Goal: Information Seeking & Learning: Check status

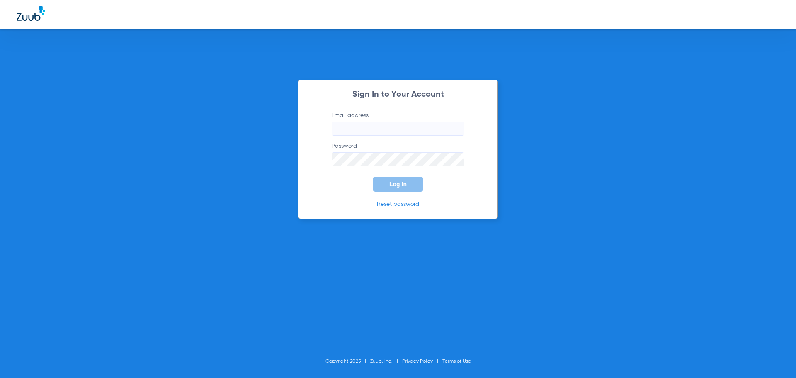
drag, startPoint x: 689, startPoint y: 157, endPoint x: 549, endPoint y: 126, distance: 143.9
click at [689, 157] on div "Sign In to Your Account Email address Password Log In Reset password Copyright …" at bounding box center [398, 189] width 796 height 378
click at [348, 129] on input "Email address" at bounding box center [398, 129] width 133 height 14
type input "jesup.fd2@mydentalpartners.com"
click at [399, 188] on button "Log In" at bounding box center [398, 184] width 51 height 15
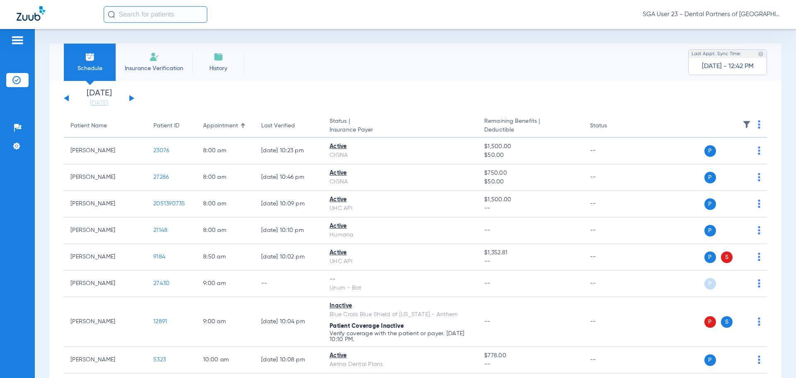
click at [615, 96] on app-single-date-navigator "[DATE] [DATE] [DATE] [DATE] [DATE] [DATE] [DATE] [DATE] [DATE] [DATE] [DATE] [D…" at bounding box center [416, 98] width 704 height 18
drag, startPoint x: 651, startPoint y: 126, endPoint x: 317, endPoint y: 0, distance: 357.2
click at [642, 124] on th at bounding box center [704, 125] width 128 height 23
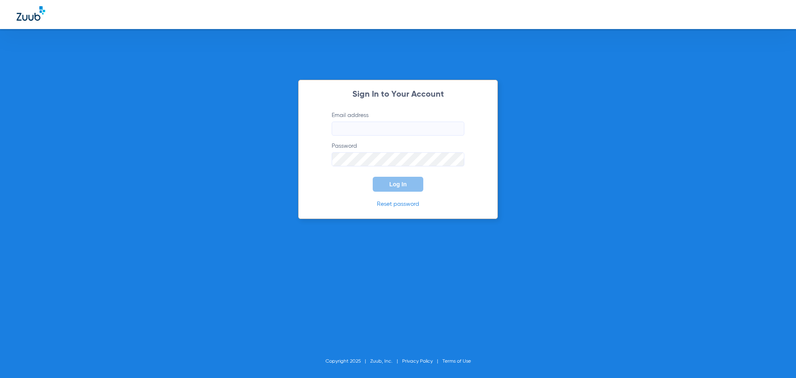
click at [366, 135] on input "Email address" at bounding box center [398, 129] width 133 height 14
type input "j"
type input "jesup.fd2@mydentalpartners.com"
click at [406, 183] on span "Log In" at bounding box center [398, 184] width 17 height 7
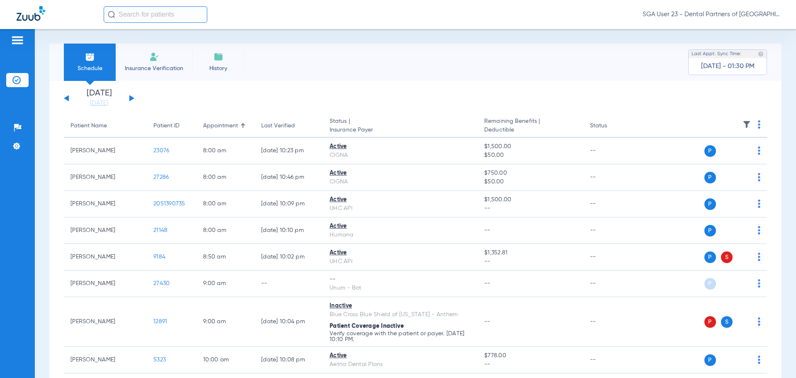
click at [130, 99] on button at bounding box center [131, 98] width 5 height 6
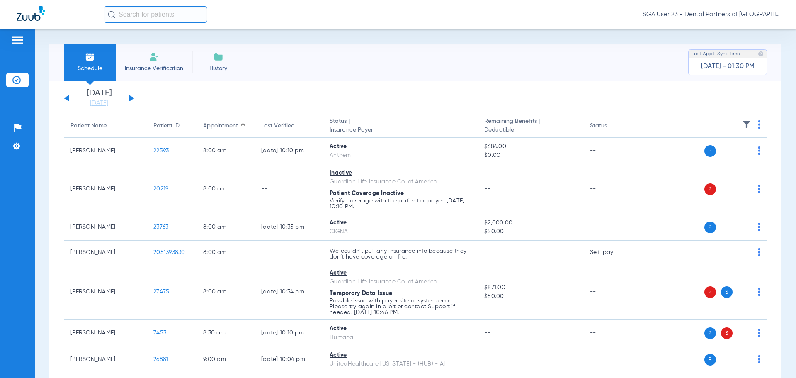
click at [624, 95] on app-single-date-navigator "[DATE] [DATE] [DATE] [DATE] [DATE] [DATE] [DATE] [DATE] [DATE] [DATE] [DATE] [D…" at bounding box center [416, 98] width 704 height 18
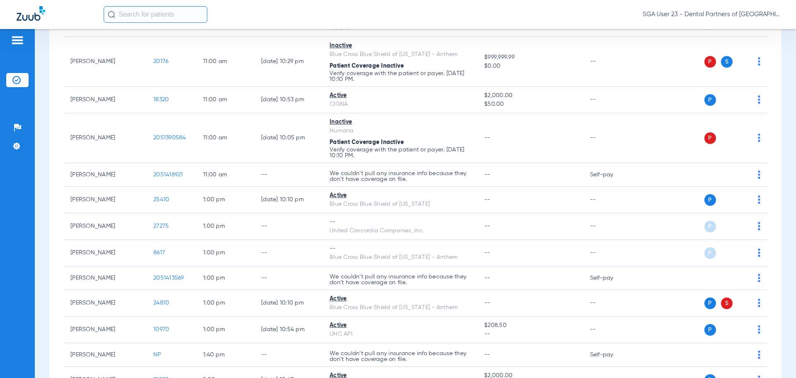
scroll to position [664, 0]
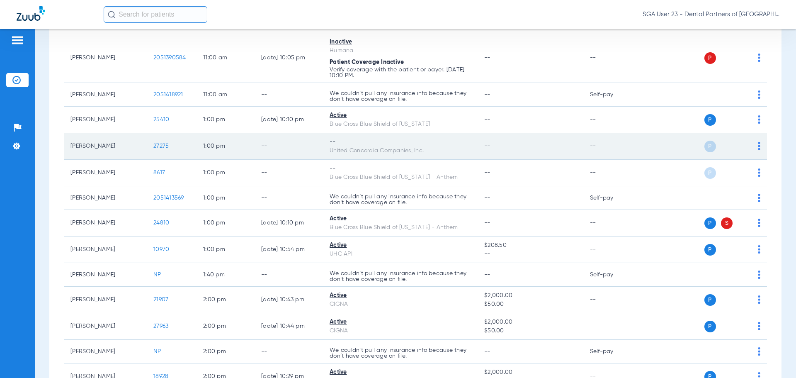
click at [163, 145] on span "27275" at bounding box center [160, 146] width 15 height 6
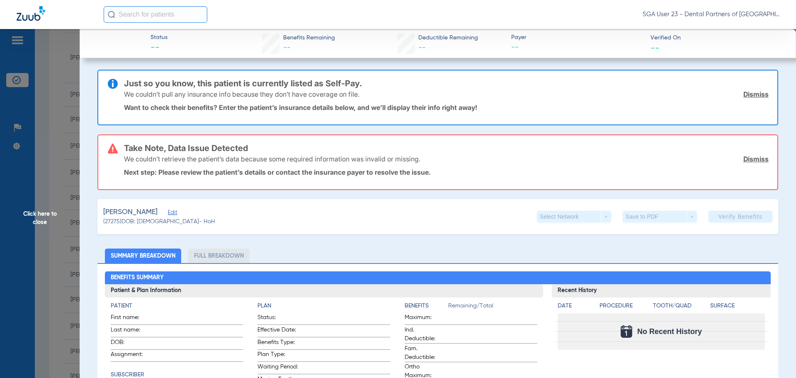
click at [26, 212] on span "Click here to close" at bounding box center [40, 218] width 80 height 378
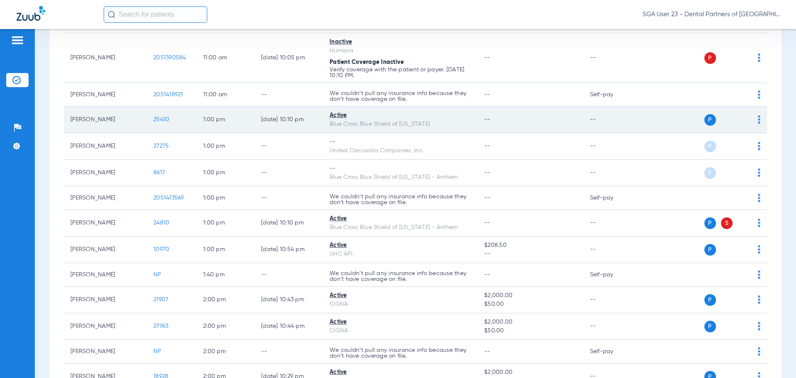
drag, startPoint x: 624, startPoint y: 137, endPoint x: 560, endPoint y: 124, distance: 65.7
click at [624, 137] on td "--" at bounding box center [612, 146] width 56 height 27
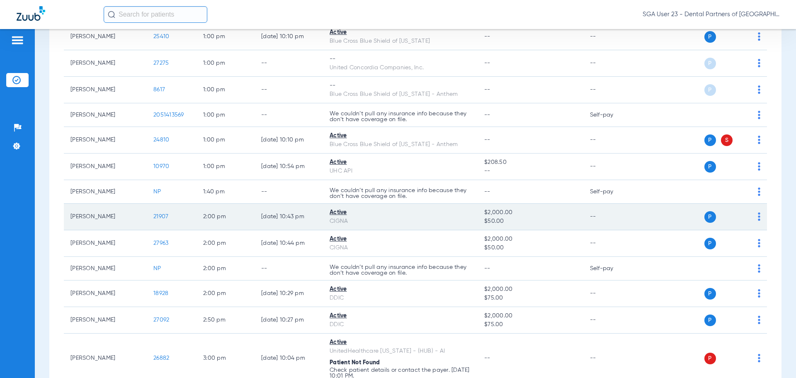
scroll to position [788, 0]
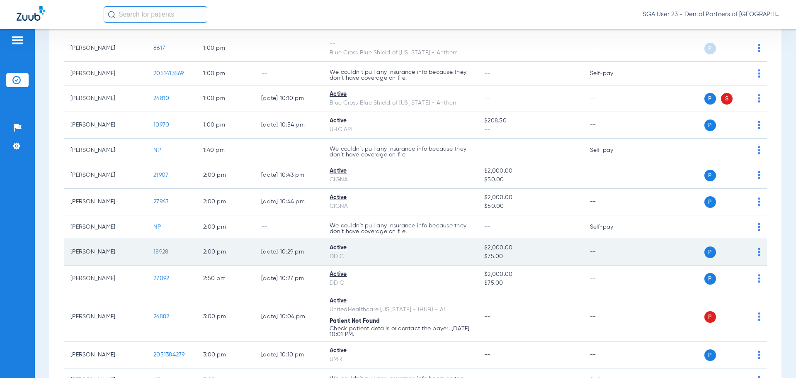
click at [163, 251] on span "18928" at bounding box center [160, 252] width 15 height 6
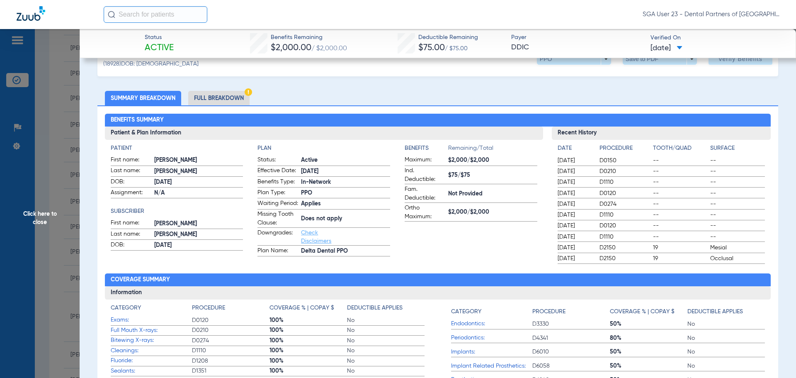
scroll to position [41, 0]
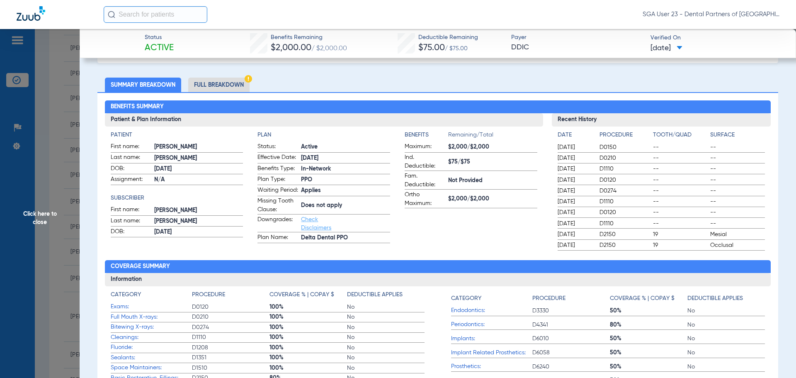
click at [631, 168] on span "D1110" at bounding box center [625, 169] width 51 height 8
click at [44, 213] on span "Click here to close" at bounding box center [40, 218] width 80 height 378
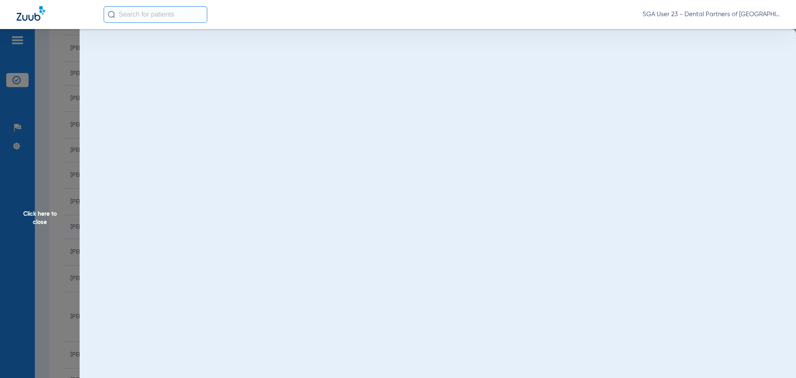
scroll to position [0, 0]
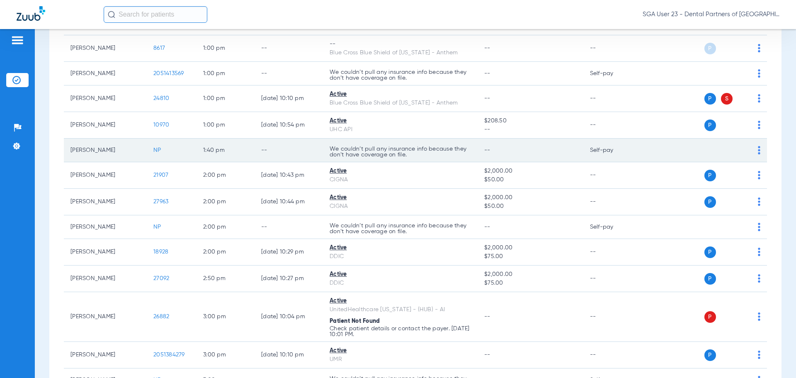
drag, startPoint x: 612, startPoint y: 169, endPoint x: 602, endPoint y: 155, distance: 17.2
click at [612, 169] on td "--" at bounding box center [612, 175] width 56 height 27
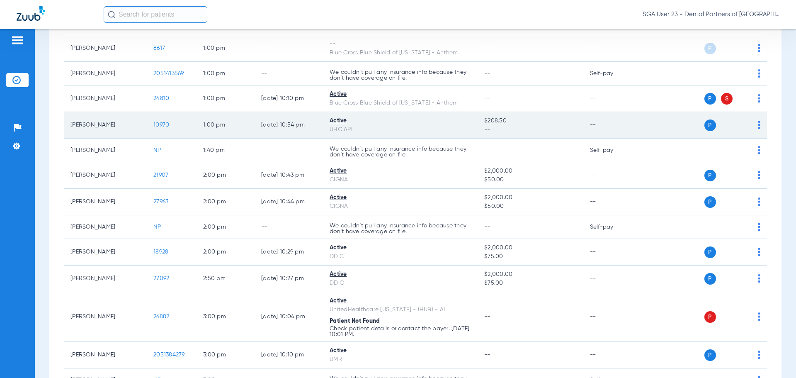
click at [156, 127] on span "10970" at bounding box center [161, 125] width 16 height 6
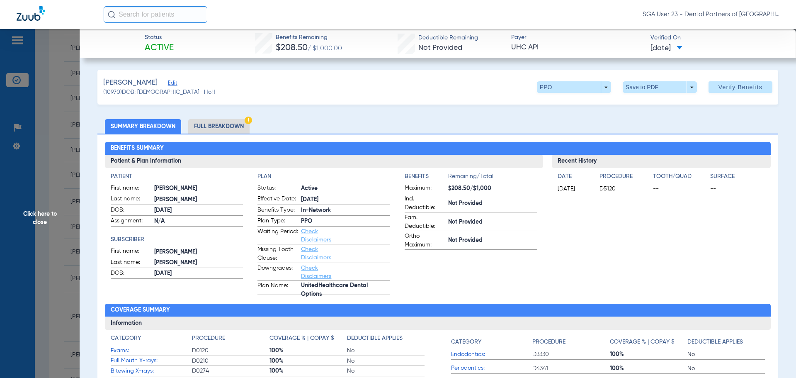
drag, startPoint x: 613, startPoint y: 120, endPoint x: 271, endPoint y: 104, distance: 342.2
click at [33, 217] on span "Click here to close" at bounding box center [40, 218] width 80 height 378
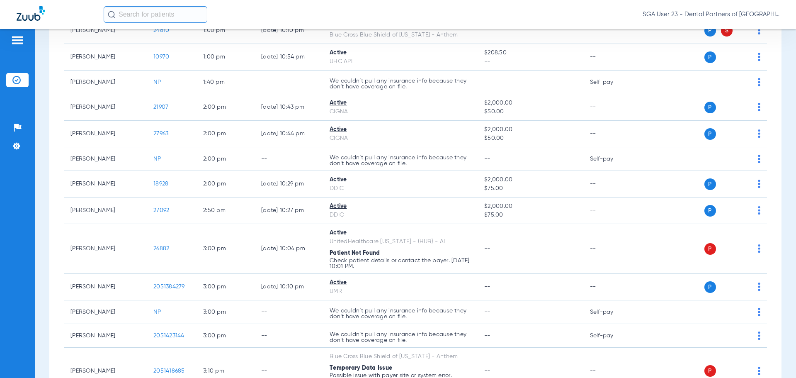
scroll to position [871, 0]
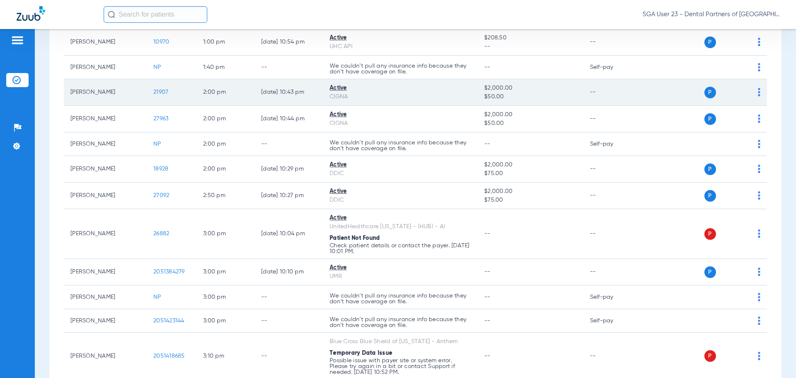
click at [161, 92] on span "21907" at bounding box center [160, 92] width 15 height 6
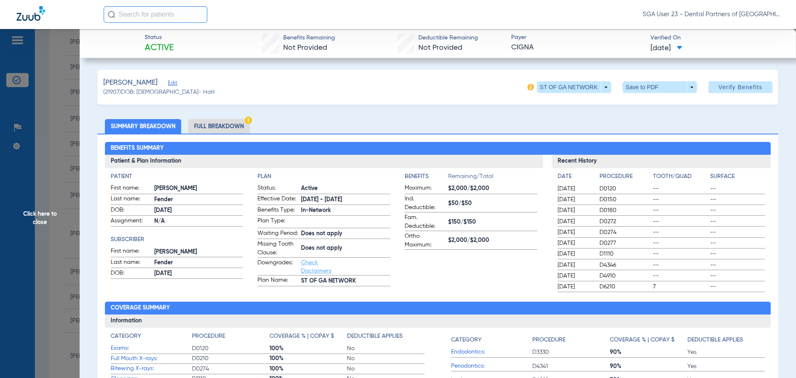
drag, startPoint x: 677, startPoint y: 144, endPoint x: 668, endPoint y: 141, distance: 9.1
click at [677, 144] on h2 "Benefits Summary" at bounding box center [438, 148] width 667 height 13
drag, startPoint x: 624, startPoint y: 111, endPoint x: 494, endPoint y: 103, distance: 130.5
click at [57, 213] on span "Click here to close" at bounding box center [40, 218] width 80 height 378
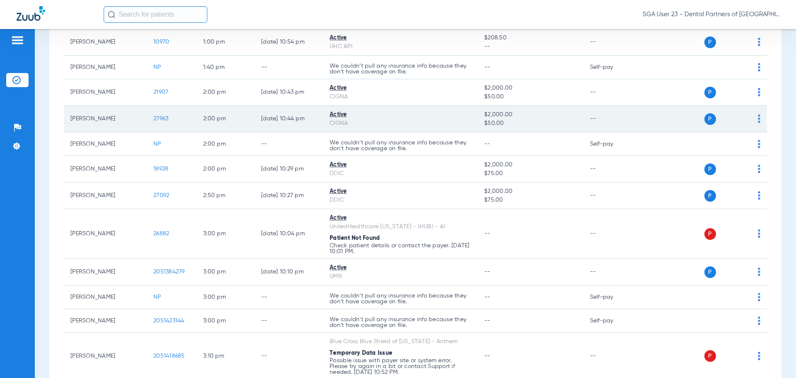
click at [158, 119] on span "27963" at bounding box center [160, 119] width 15 height 6
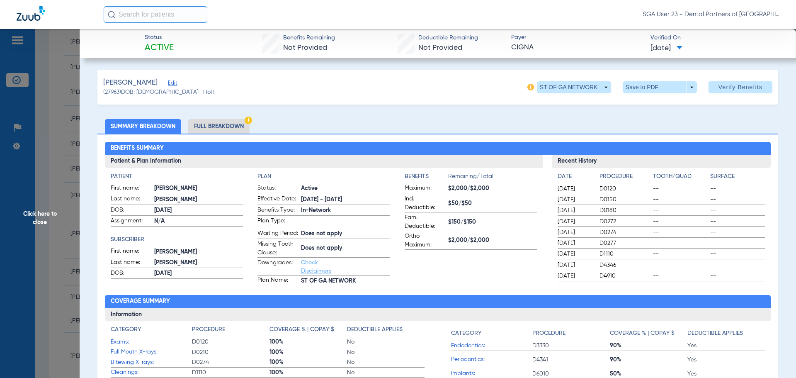
drag, startPoint x: 616, startPoint y: 121, endPoint x: 502, endPoint y: 134, distance: 114.3
click at [613, 120] on ul "Summary Breakdown Full Breakdown" at bounding box center [437, 126] width 681 height 15
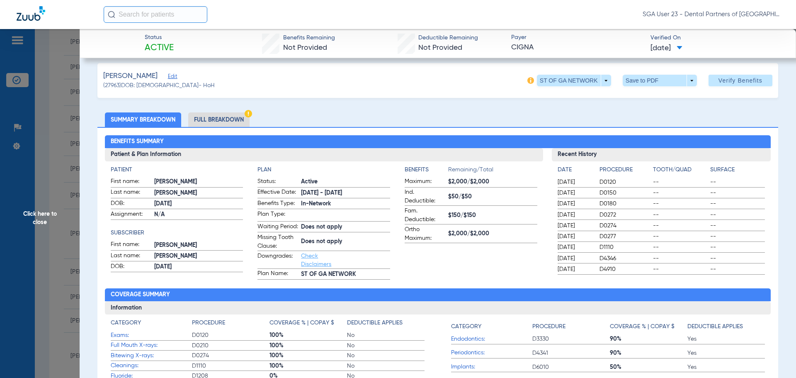
scroll to position [0, 0]
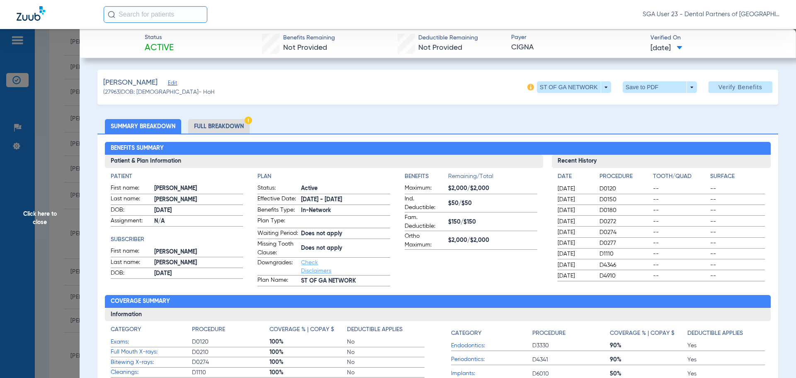
drag, startPoint x: 628, startPoint y: 117, endPoint x: 606, endPoint y: 107, distance: 24.3
click at [29, 216] on span "Click here to close" at bounding box center [40, 218] width 80 height 378
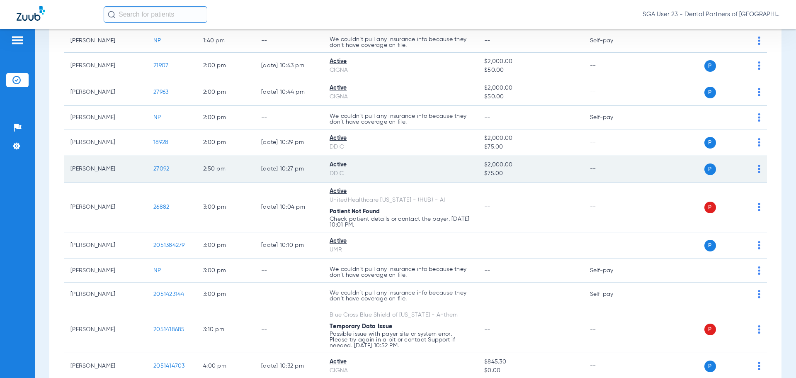
scroll to position [913, 0]
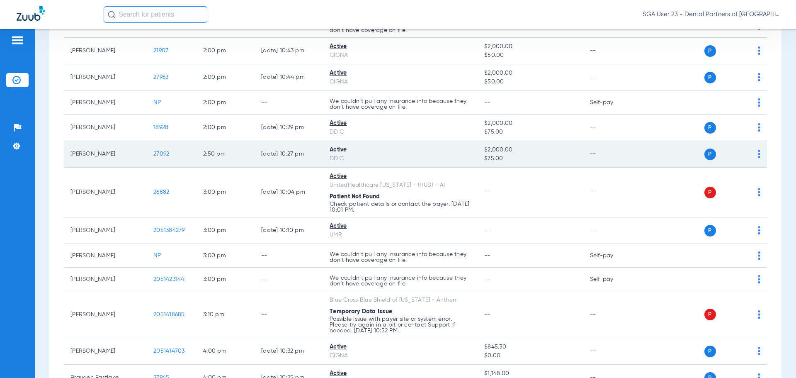
click at [156, 156] on span "27092" at bounding box center [161, 154] width 16 height 6
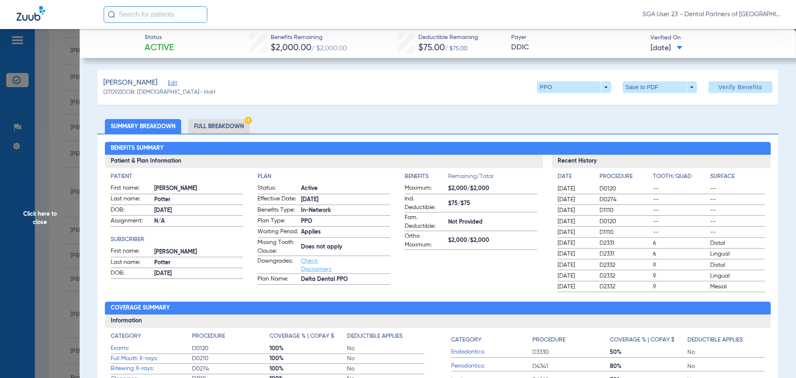
drag, startPoint x: 653, startPoint y: 122, endPoint x: 336, endPoint y: 133, distance: 316.7
click at [652, 122] on ul "Summary Breakdown Full Breakdown" at bounding box center [437, 126] width 681 height 15
click at [43, 226] on span "Click here to close" at bounding box center [40, 218] width 80 height 378
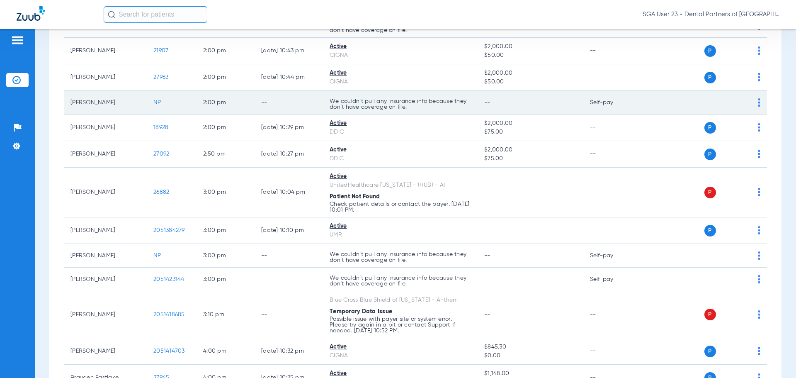
drag, startPoint x: 611, startPoint y: 125, endPoint x: 508, endPoint y: 97, distance: 106.9
click at [608, 124] on td "--" at bounding box center [612, 127] width 56 height 27
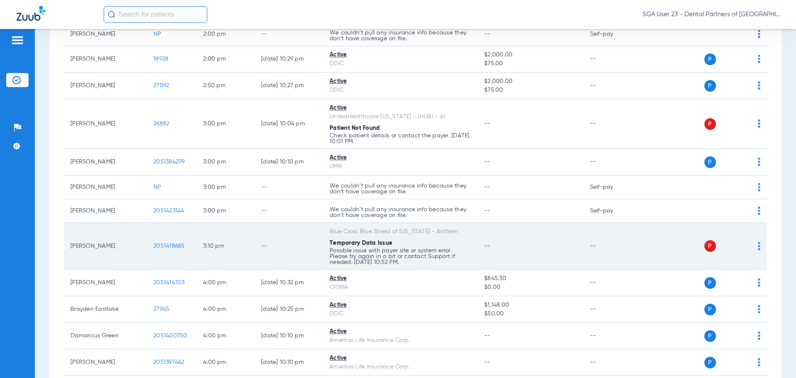
scroll to position [1037, 0]
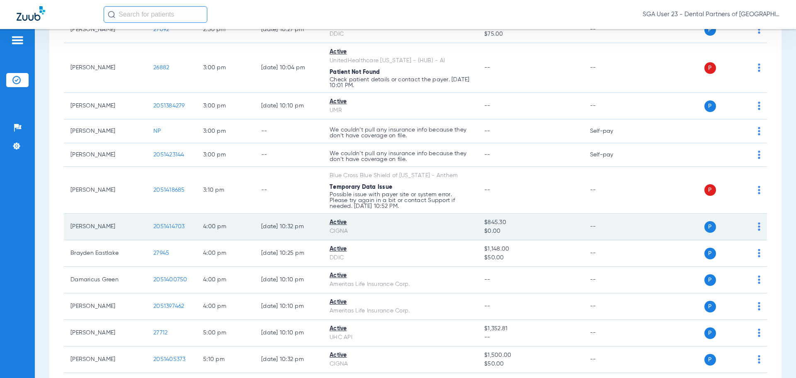
click at [171, 225] on span "2051414703" at bounding box center [169, 227] width 32 height 6
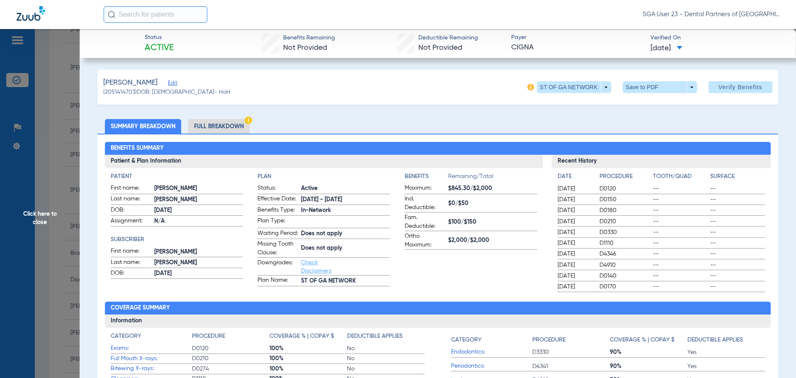
drag, startPoint x: 638, startPoint y: 237, endPoint x: 628, endPoint y: 232, distance: 10.6
click at [638, 237] on div "02/05/2025 D0330 -- --" at bounding box center [662, 232] width 208 height 10
drag, startPoint x: 638, startPoint y: 124, endPoint x: 448, endPoint y: 80, distance: 194.9
click at [635, 123] on ul "Summary Breakdown Full Breakdown" at bounding box center [437, 126] width 681 height 15
click at [30, 216] on span "Click here to close" at bounding box center [40, 218] width 80 height 378
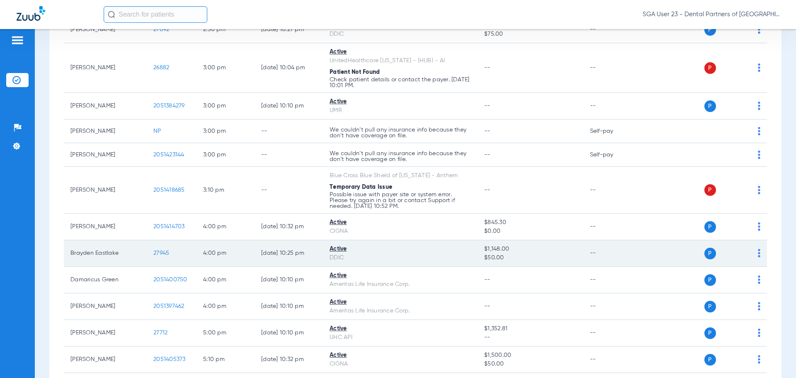
click at [162, 252] on span "27945" at bounding box center [161, 253] width 16 height 6
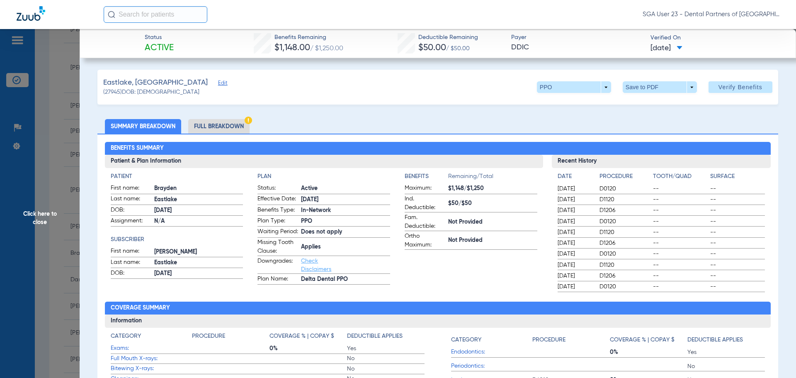
drag, startPoint x: 656, startPoint y: 226, endPoint x: 650, endPoint y: 225, distance: 6.3
click at [656, 226] on div "08/05/2024 D0120 -- --" at bounding box center [662, 222] width 208 height 10
click at [32, 212] on span "Click here to close" at bounding box center [40, 218] width 80 height 378
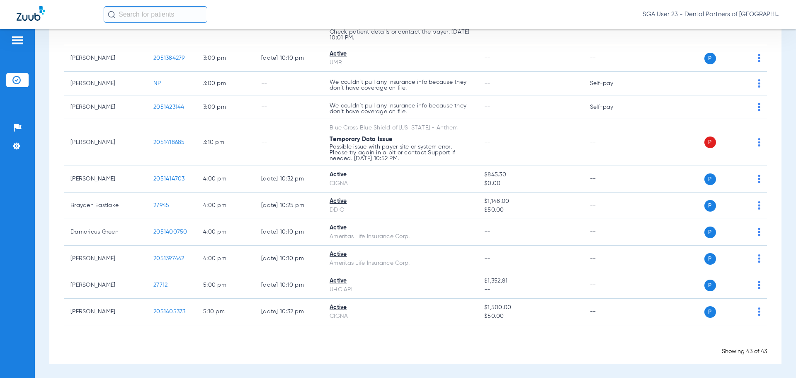
scroll to position [1085, 0]
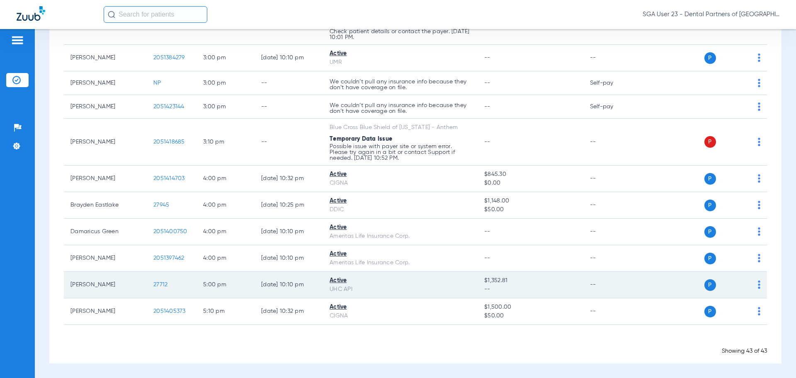
click at [161, 285] on span "27712" at bounding box center [160, 285] width 14 height 6
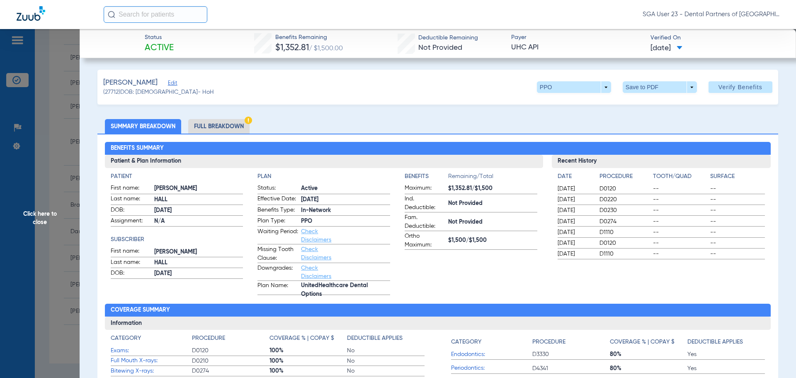
click at [636, 222] on span "D0274" at bounding box center [625, 221] width 51 height 8
drag, startPoint x: 704, startPoint y: 236, endPoint x: 355, endPoint y: 178, distance: 354.5
click at [691, 234] on div "02/18/2025 D1110 -- --" at bounding box center [662, 232] width 208 height 10
click at [41, 209] on span "Click here to close" at bounding box center [40, 218] width 80 height 378
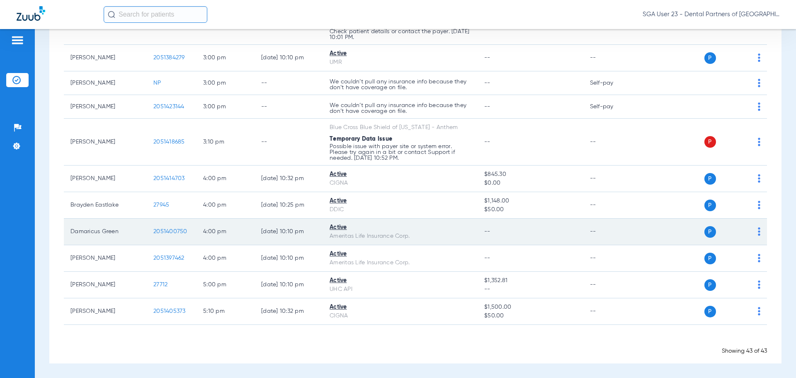
click at [170, 234] on span "2051400750" at bounding box center [170, 232] width 34 height 6
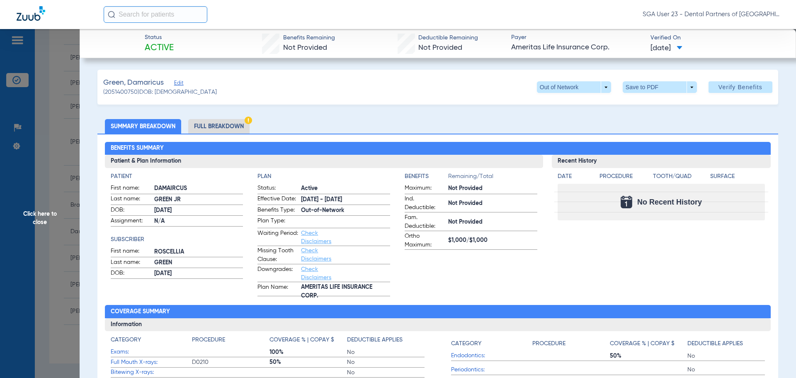
drag, startPoint x: 692, startPoint y: 254, endPoint x: 524, endPoint y: 218, distance: 172.7
click at [692, 254] on div "Recent History Date Procedure Tooth/Quad Surface No Recent History" at bounding box center [661, 225] width 219 height 141
click at [48, 208] on span "Click here to close" at bounding box center [40, 218] width 80 height 378
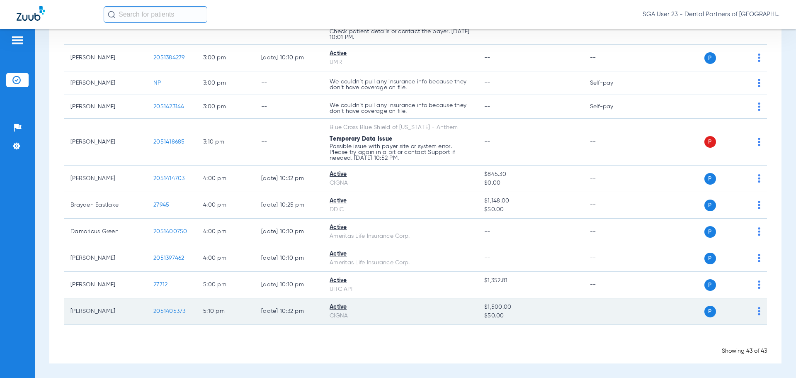
click at [181, 312] on span "2051405373" at bounding box center [169, 311] width 32 height 6
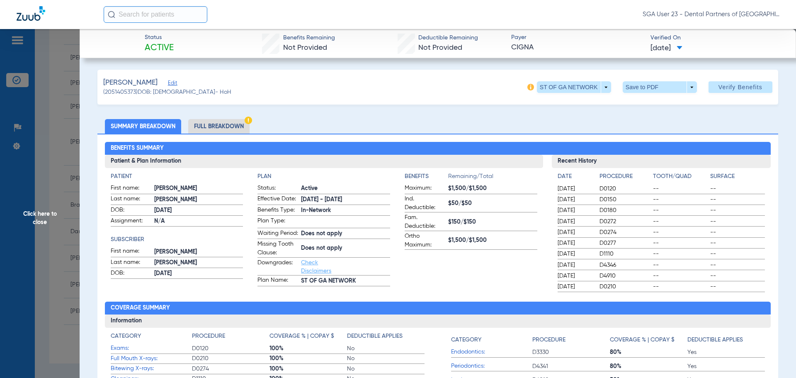
click at [665, 201] on span "--" at bounding box center [680, 199] width 55 height 8
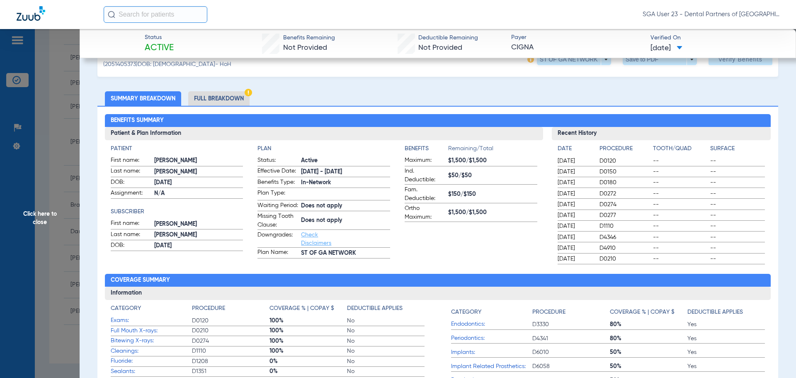
scroll to position [41, 0]
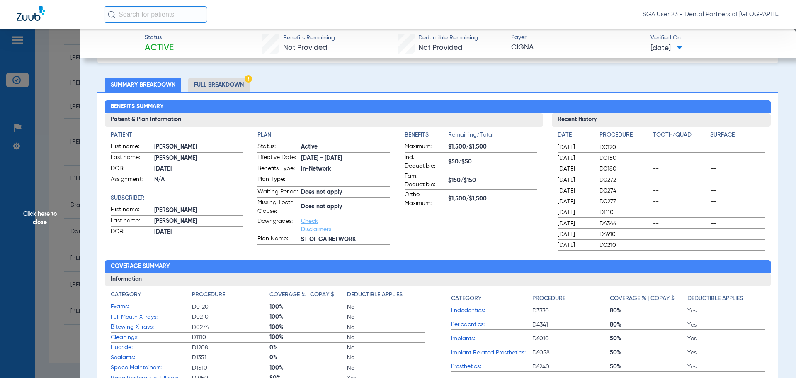
drag, startPoint x: 618, startPoint y: 81, endPoint x: 430, endPoint y: 58, distance: 189.8
click at [611, 80] on ul "Summary Breakdown Full Breakdown" at bounding box center [437, 85] width 681 height 15
click at [32, 214] on span "Click here to close" at bounding box center [40, 218] width 80 height 378
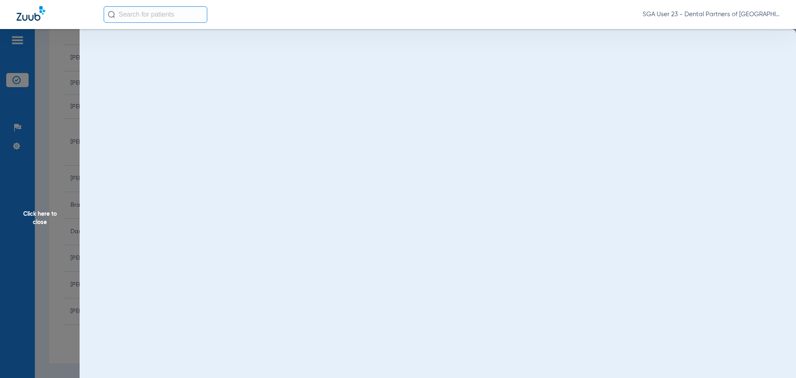
scroll to position [0, 0]
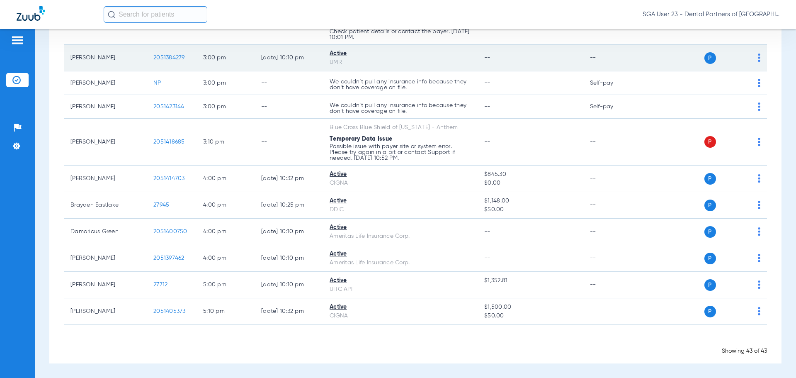
drag, startPoint x: 622, startPoint y: 132, endPoint x: 500, endPoint y: 57, distance: 143.0
click at [622, 132] on td "--" at bounding box center [612, 142] width 56 height 47
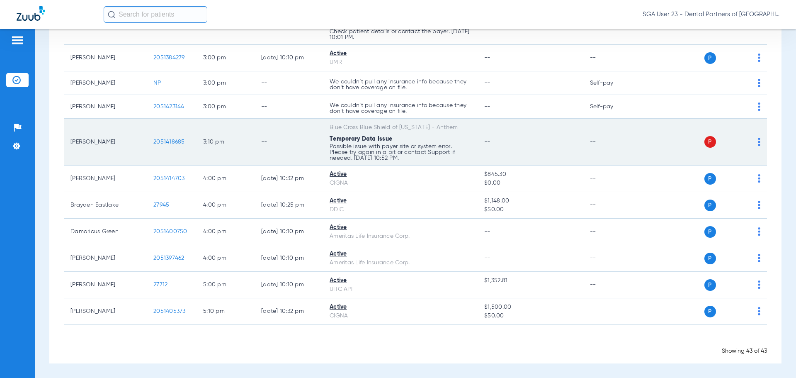
drag, startPoint x: 678, startPoint y: 141, endPoint x: 659, endPoint y: 126, distance: 24.8
click at [678, 141] on div "P S" at bounding box center [701, 142] width 122 height 12
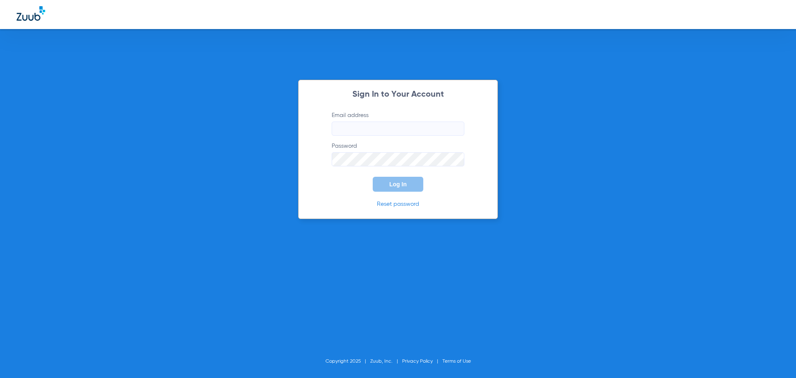
click at [657, 165] on div "Sign In to Your Account Email address Password Log In Reset password Copyright …" at bounding box center [398, 189] width 796 height 378
drag, startPoint x: 647, startPoint y: 139, endPoint x: 522, endPoint y: 120, distance: 126.4
click at [643, 139] on div "Sign In to Your Account Email address Password Log In Reset password Copyright …" at bounding box center [398, 189] width 796 height 378
click at [352, 127] on input "Email address" at bounding box center [398, 129] width 133 height 14
type input "jes"
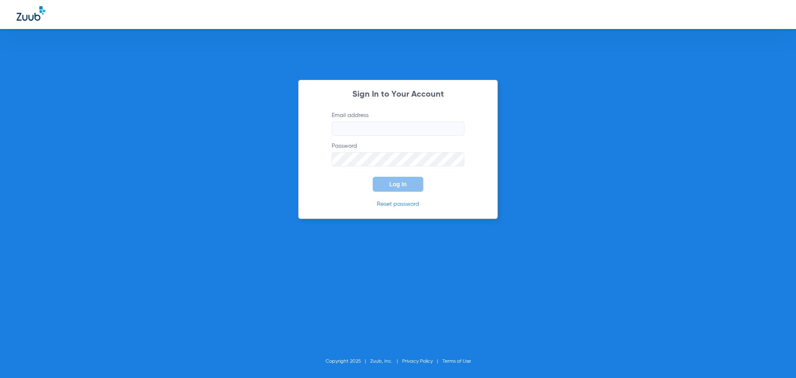
click at [342, 136] on form "Email address Password Log In" at bounding box center [398, 151] width 158 height 80
click at [343, 130] on input "Email address" at bounding box center [398, 129] width 133 height 14
type input "[EMAIL_ADDRESS][DOMAIN_NAME]"
click at [377, 182] on button "Log In" at bounding box center [398, 184] width 51 height 15
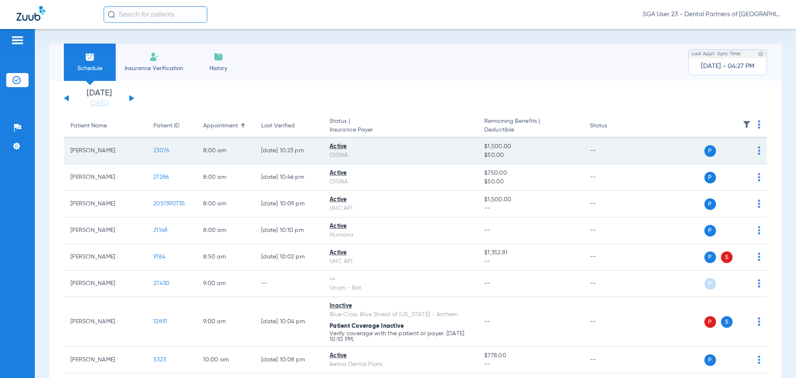
click at [184, 144] on td "23076" at bounding box center [172, 151] width 50 height 27
